Goal: Task Accomplishment & Management: Manage account settings

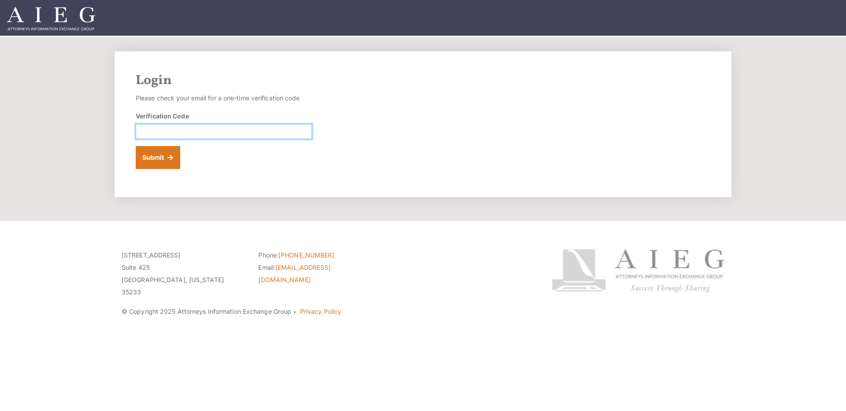
click at [251, 128] on input "Verification Code" at bounding box center [224, 131] width 176 height 15
click at [352, 106] on div "Login Please check your email for a one-time verification code Verification Cod…" at bounding box center [422, 125] width 617 height 146
click at [236, 134] on input "Verification Code" at bounding box center [224, 131] width 176 height 15
paste input "401867"
type input "401867"
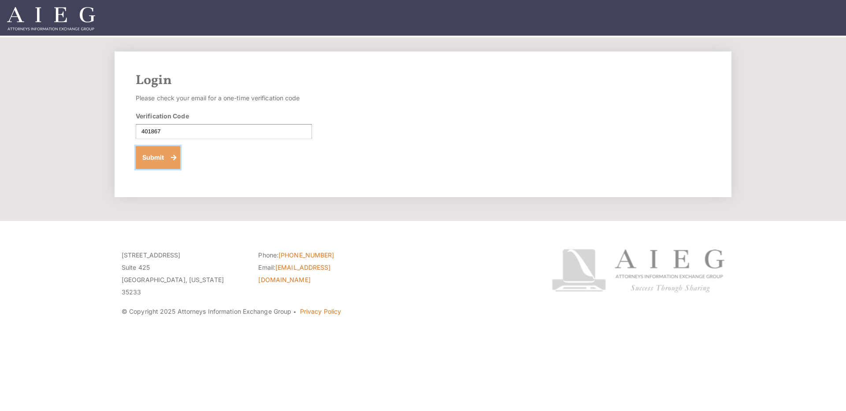
click at [161, 154] on button "Submit" at bounding box center [158, 157] width 44 height 23
drag, startPoint x: 196, startPoint y: 130, endPoint x: 174, endPoint y: 135, distance: 22.5
click at [196, 130] on input "Verification Code" at bounding box center [224, 131] width 176 height 15
paste input "347393"
type input "347393"
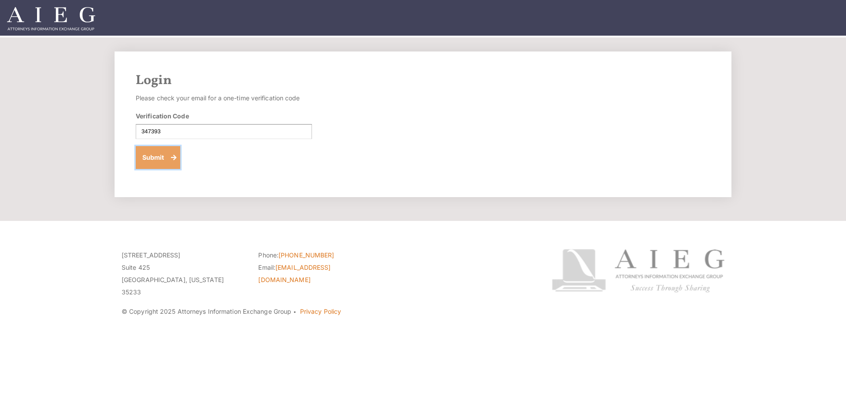
click at [151, 158] on button "Submit" at bounding box center [158, 157] width 44 height 23
